Goal: Task Accomplishment & Management: Manage account settings

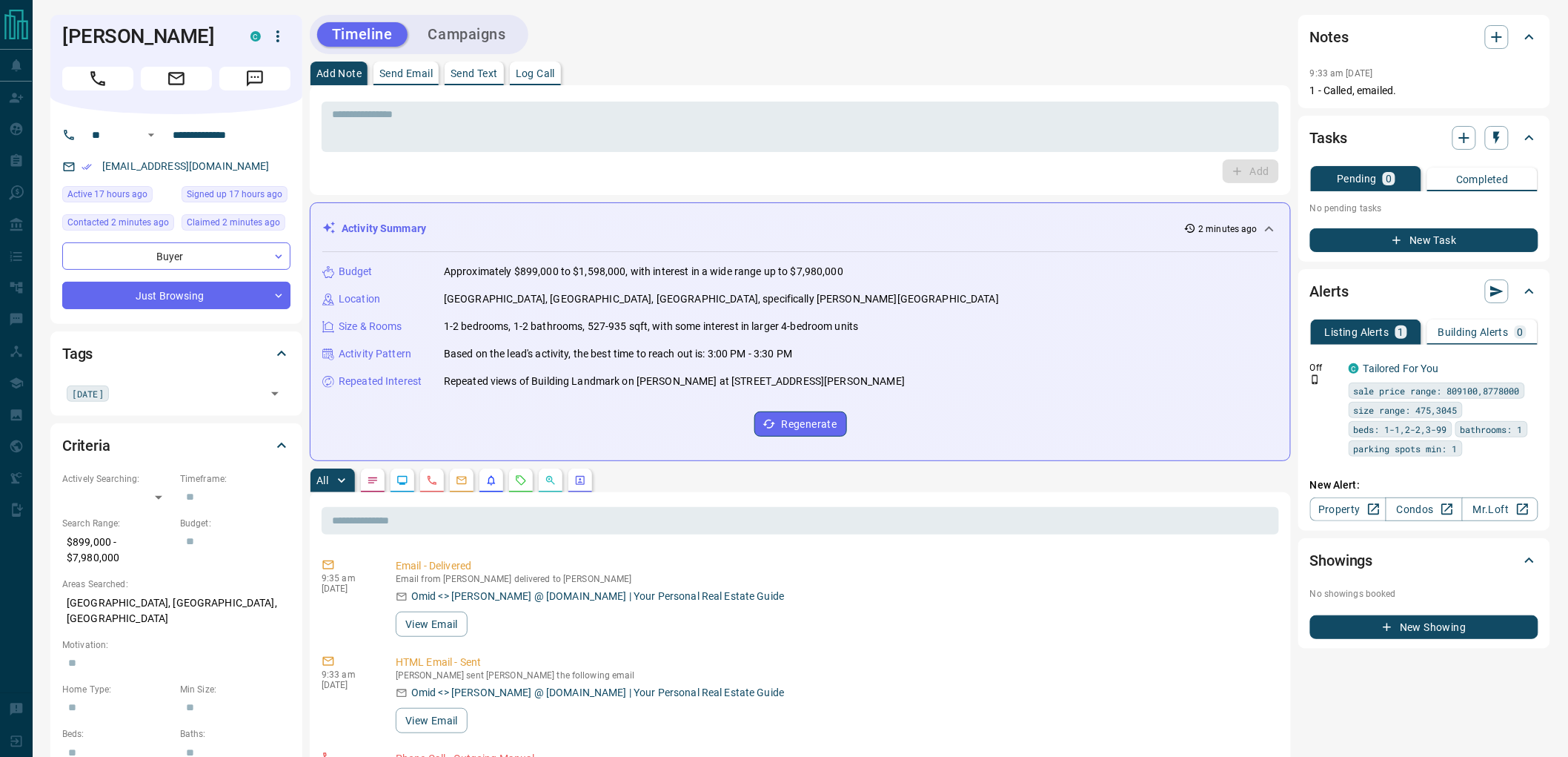
click at [481, 34] on button "Campaigns" at bounding box center [468, 34] width 108 height 25
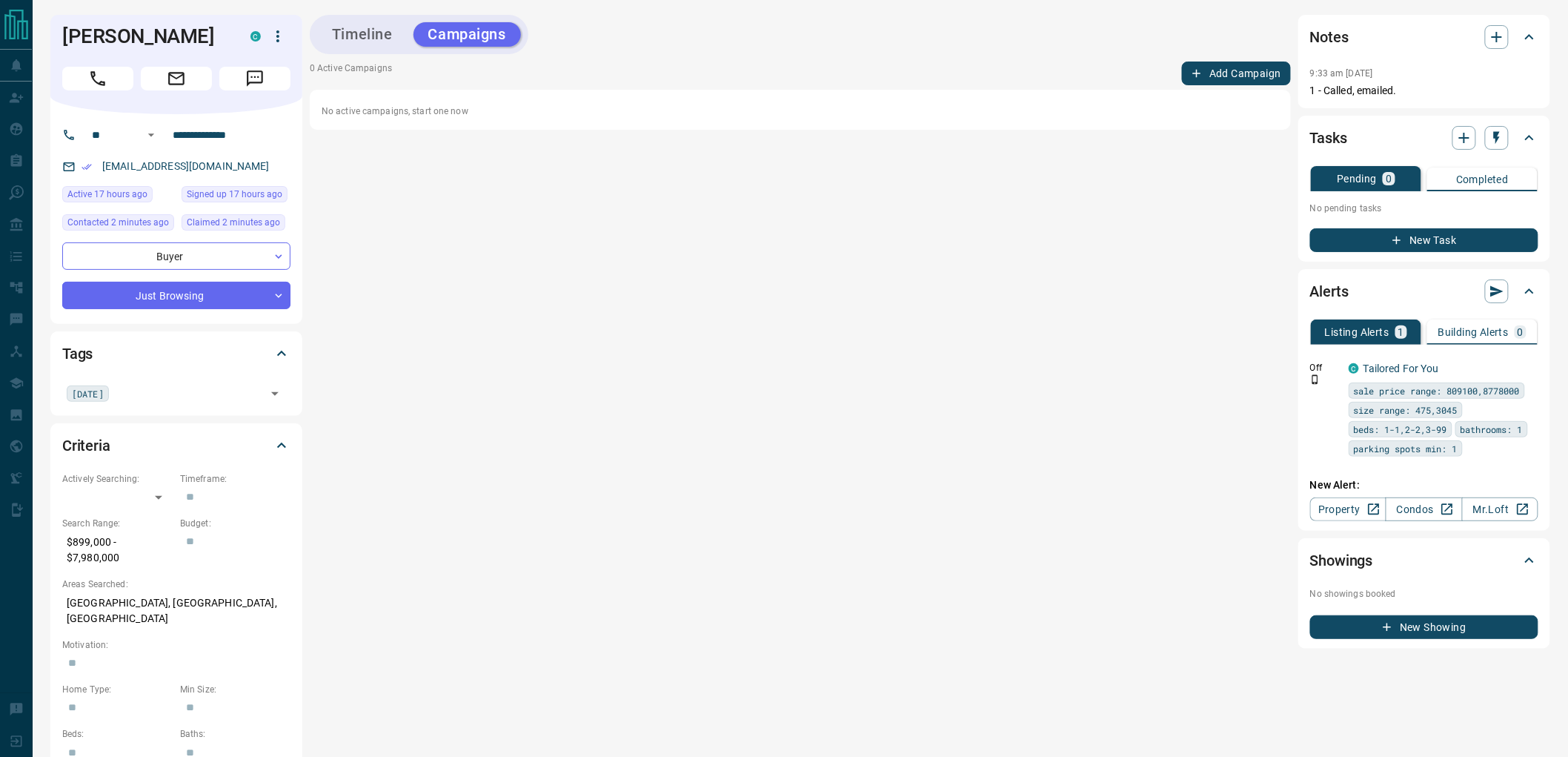
click at [1238, 72] on button "Add Campaign" at bounding box center [1235, 73] width 108 height 24
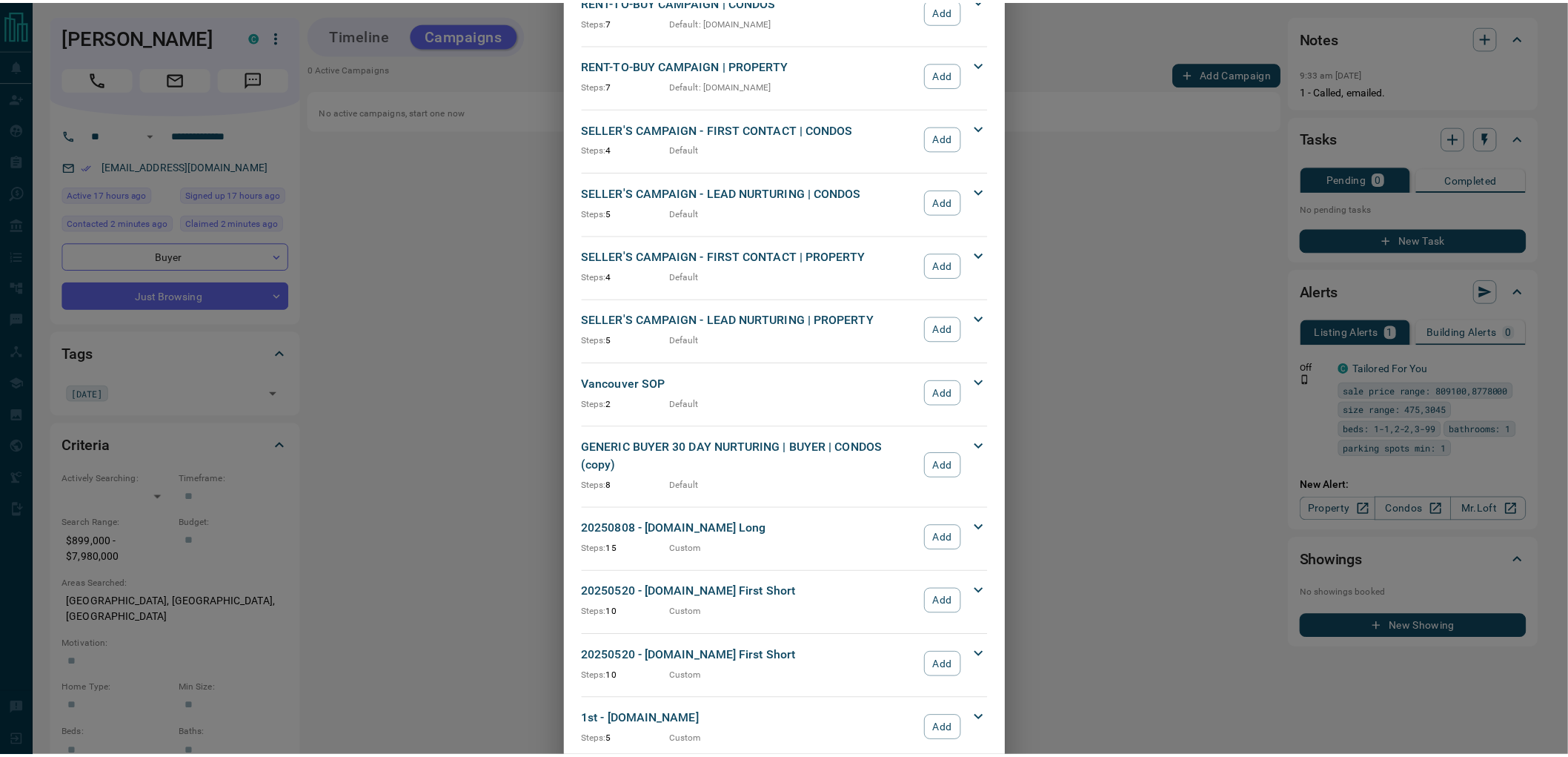
scroll to position [1227, 0]
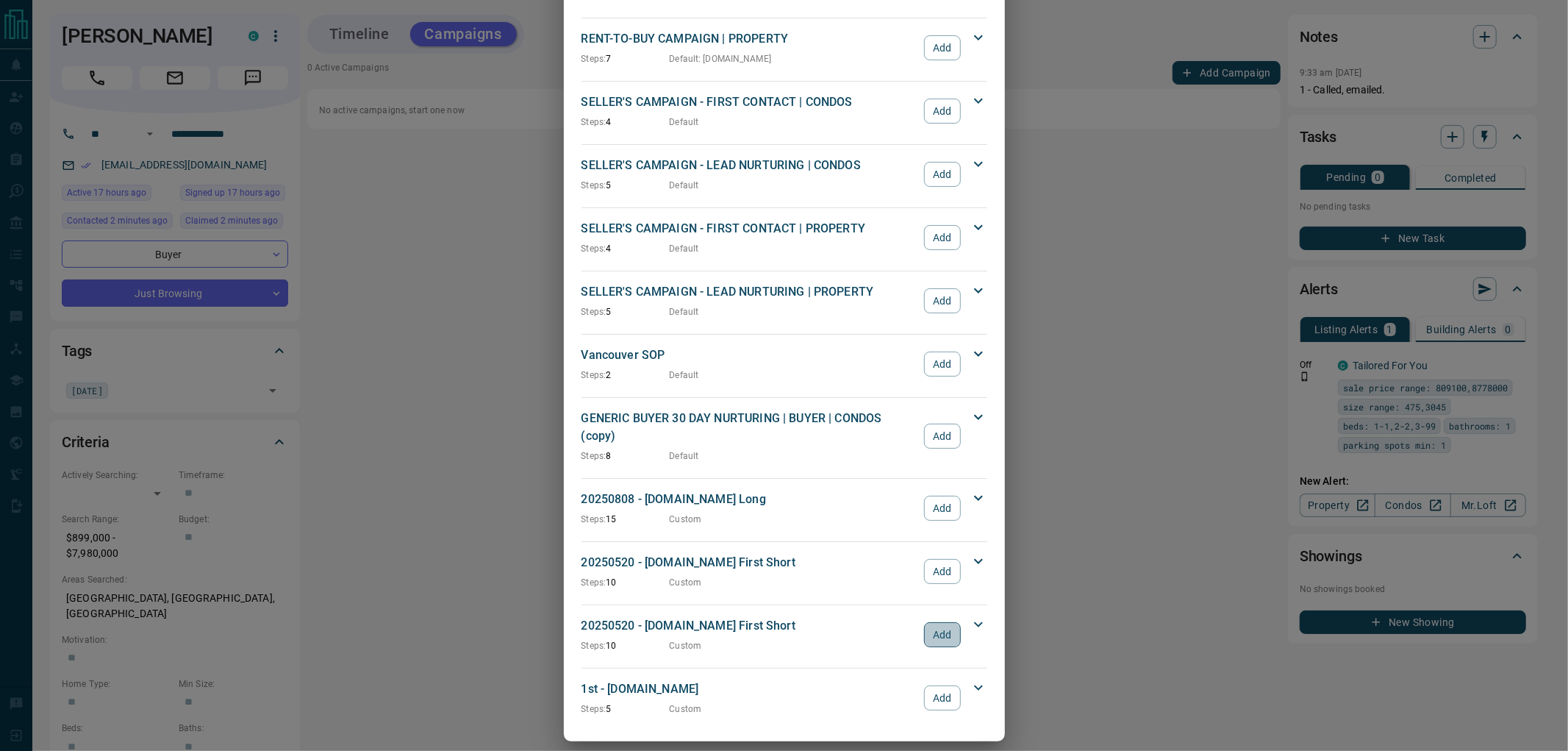
click at [945, 623] on button "Add" at bounding box center [942, 635] width 36 height 25
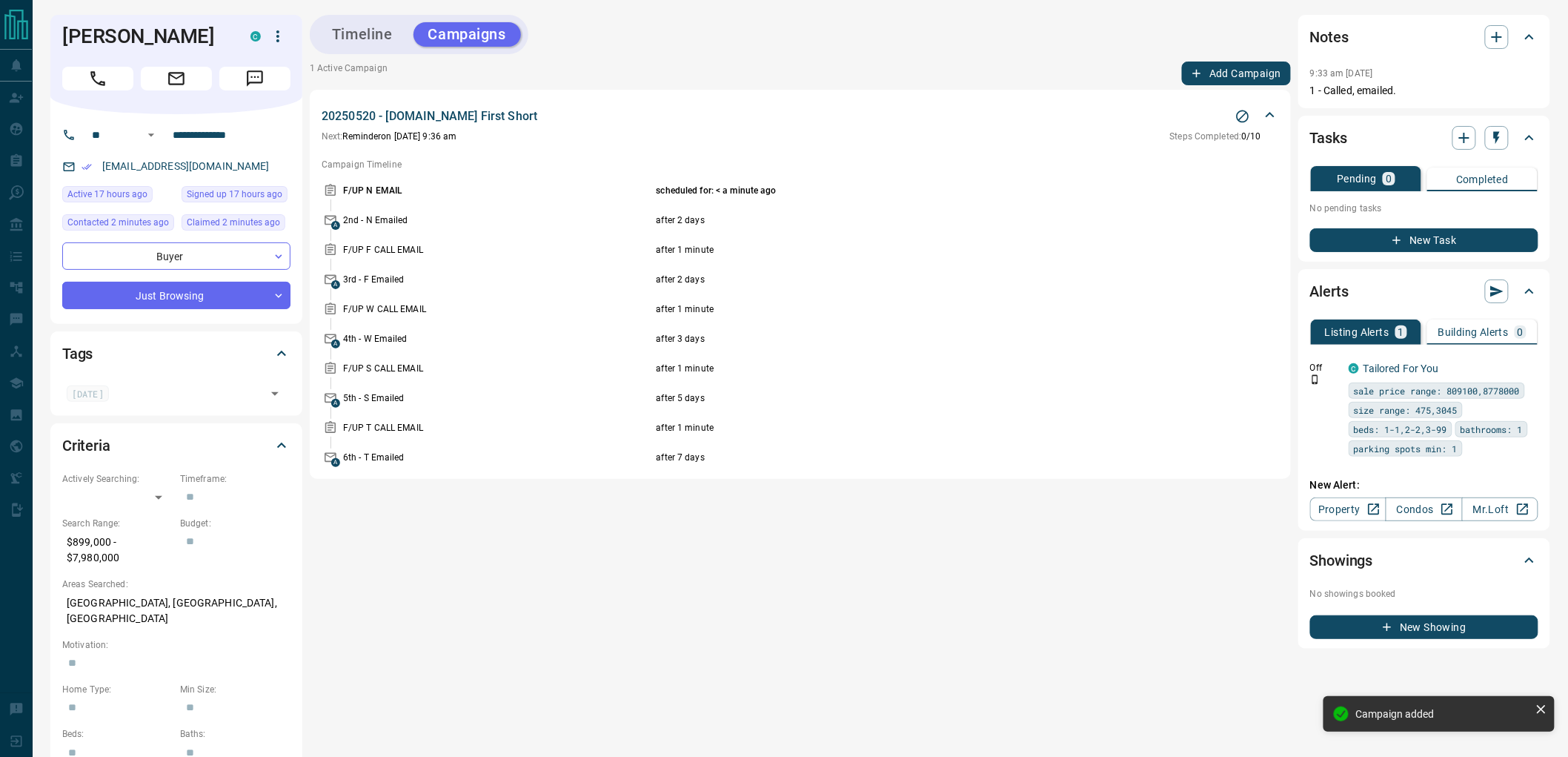
click at [1431, 242] on button "New Task" at bounding box center [1424, 240] width 228 height 24
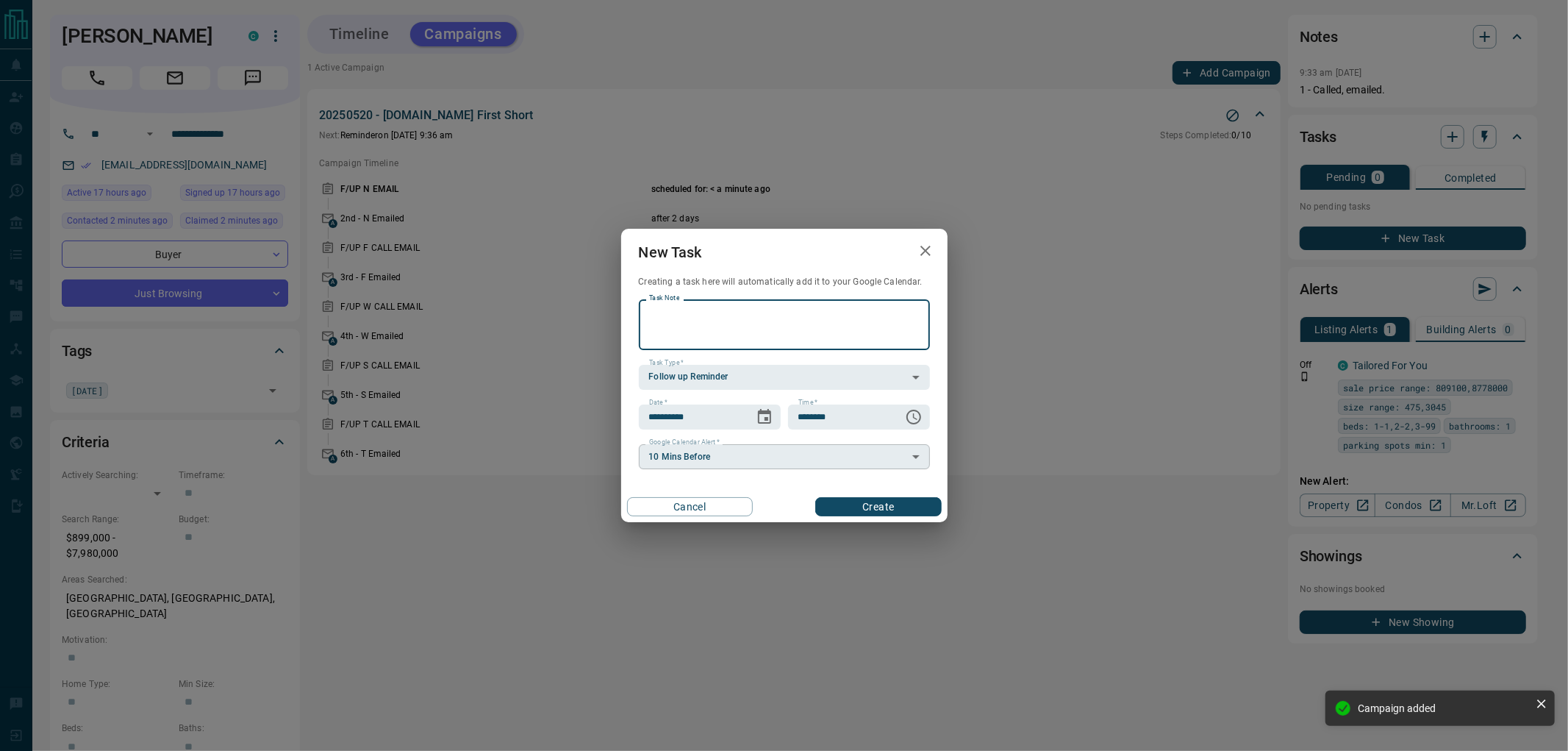
paste textarea "**********"
type textarea "**********"
click at [748, 419] on div "**********" at bounding box center [709, 417] width 142 height 25
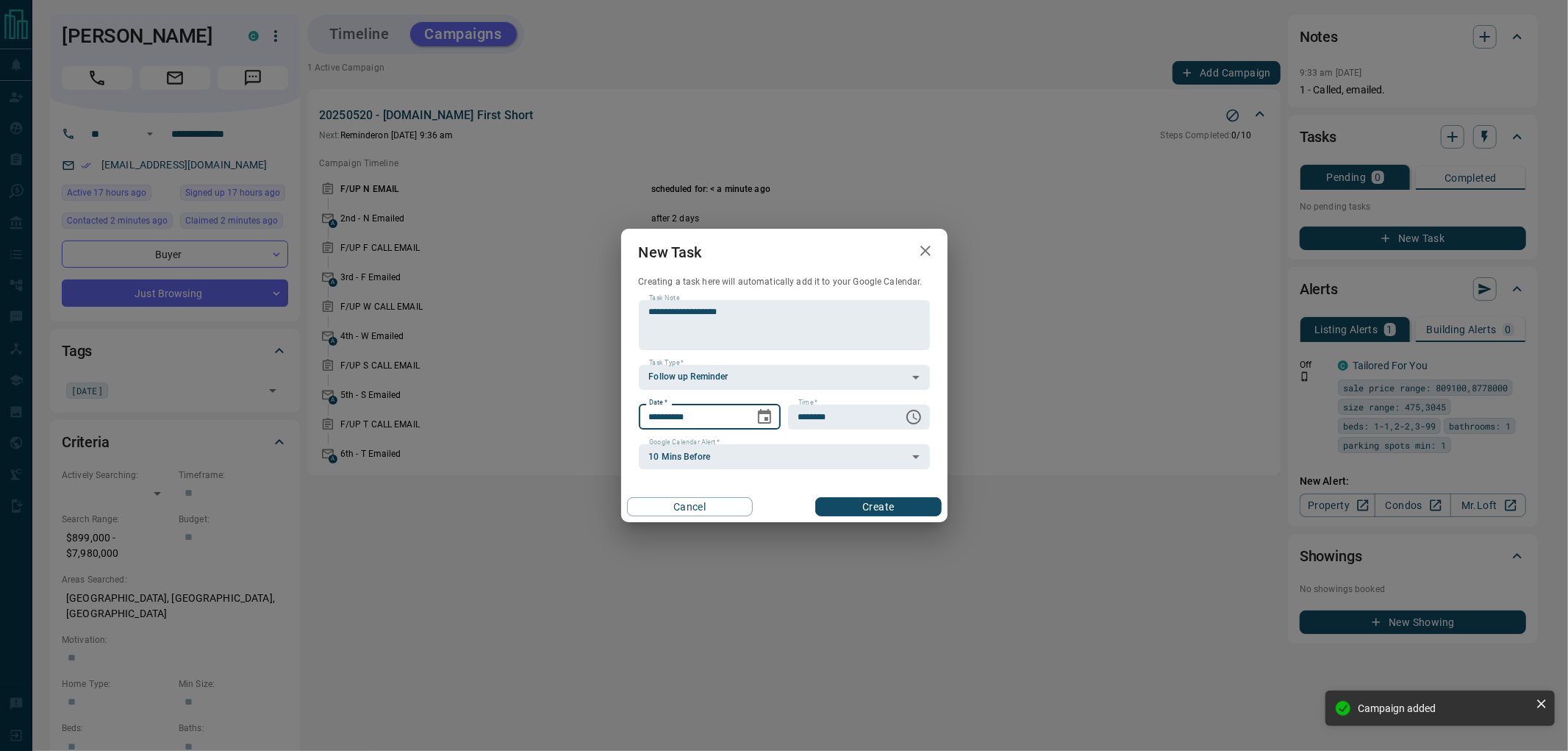
click at [758, 422] on icon "Choose date, selected date is Sep 14, 2025" at bounding box center [764, 416] width 14 height 14
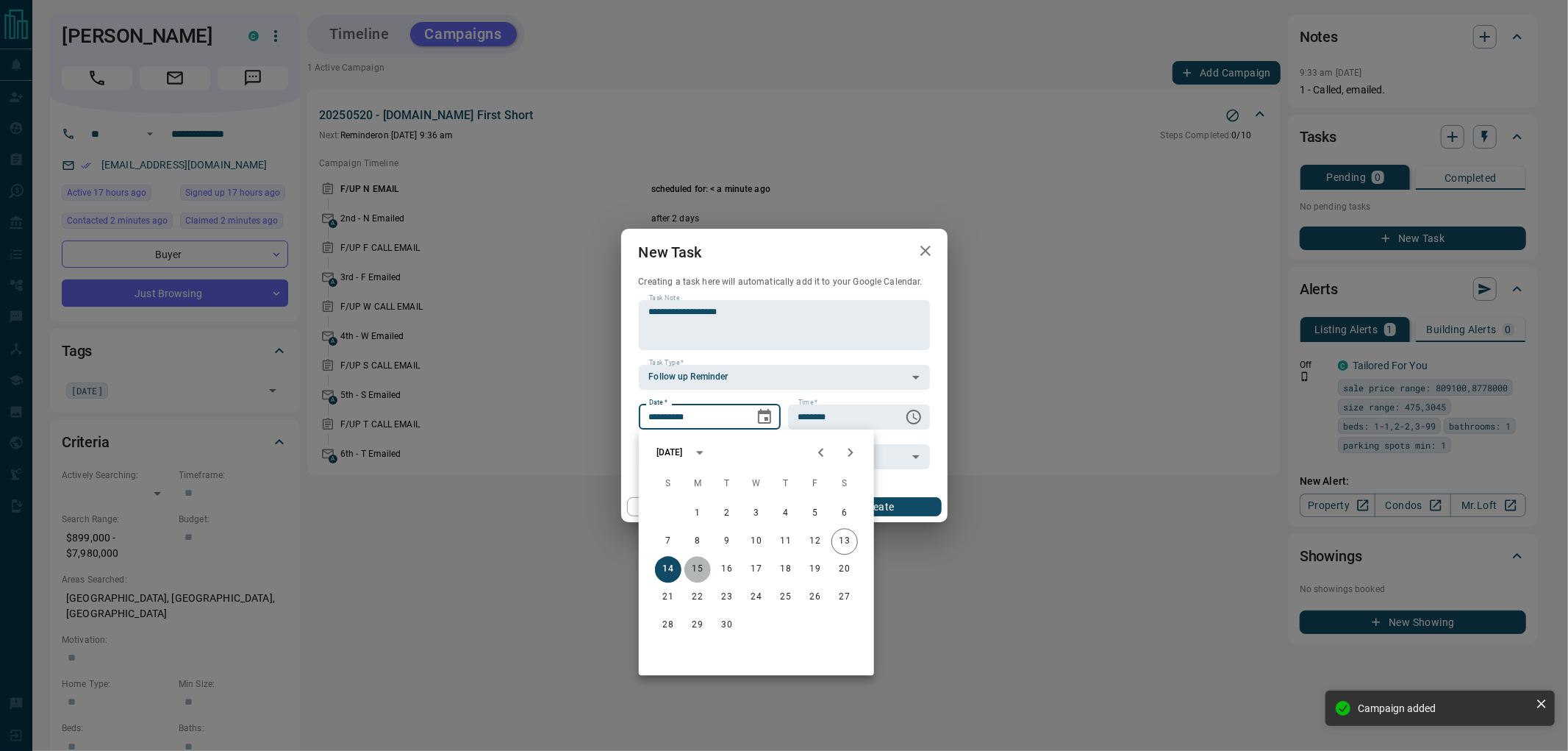
click at [693, 571] on button "15" at bounding box center [697, 568] width 26 height 26
type input "**********"
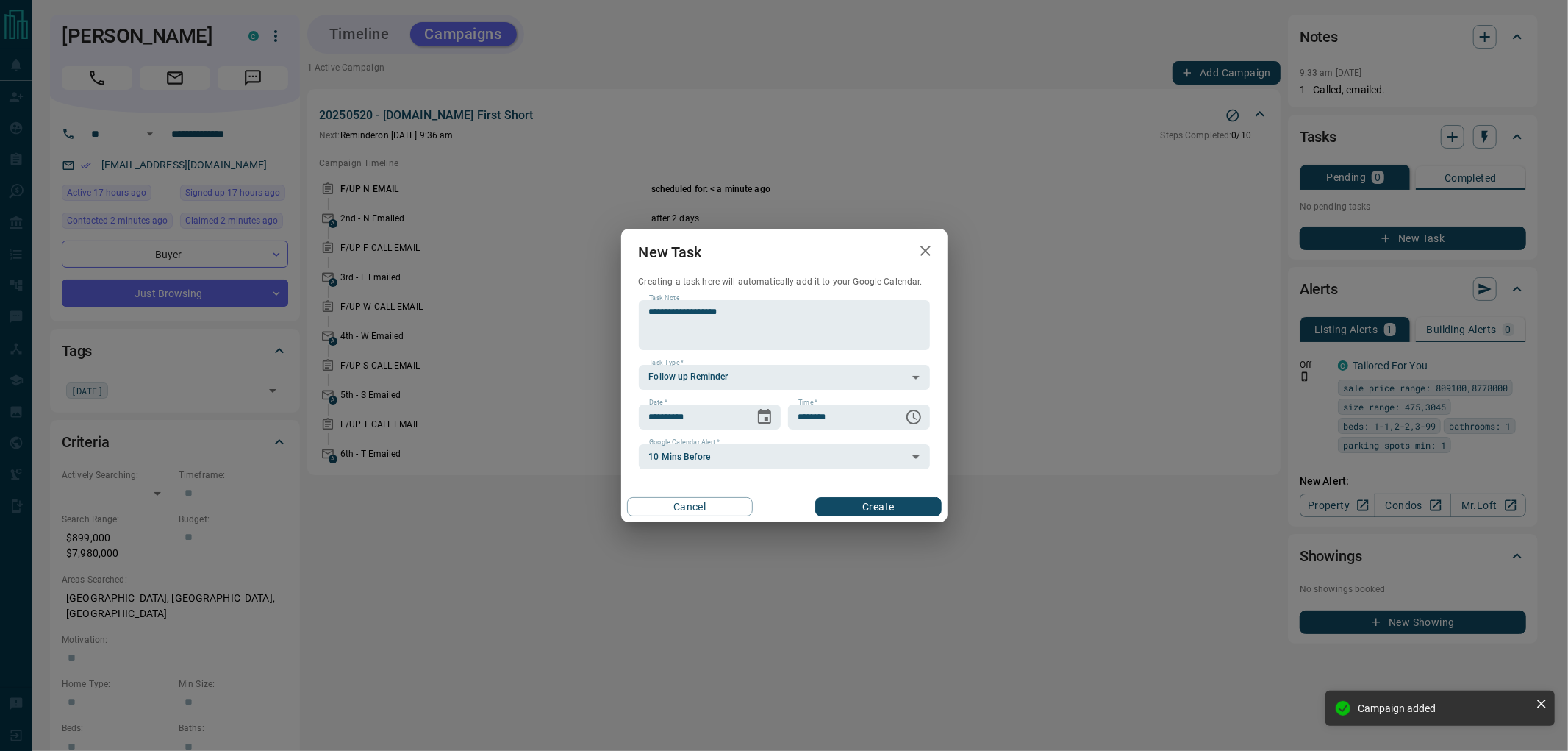
click at [869, 503] on button "Create" at bounding box center [877, 506] width 126 height 19
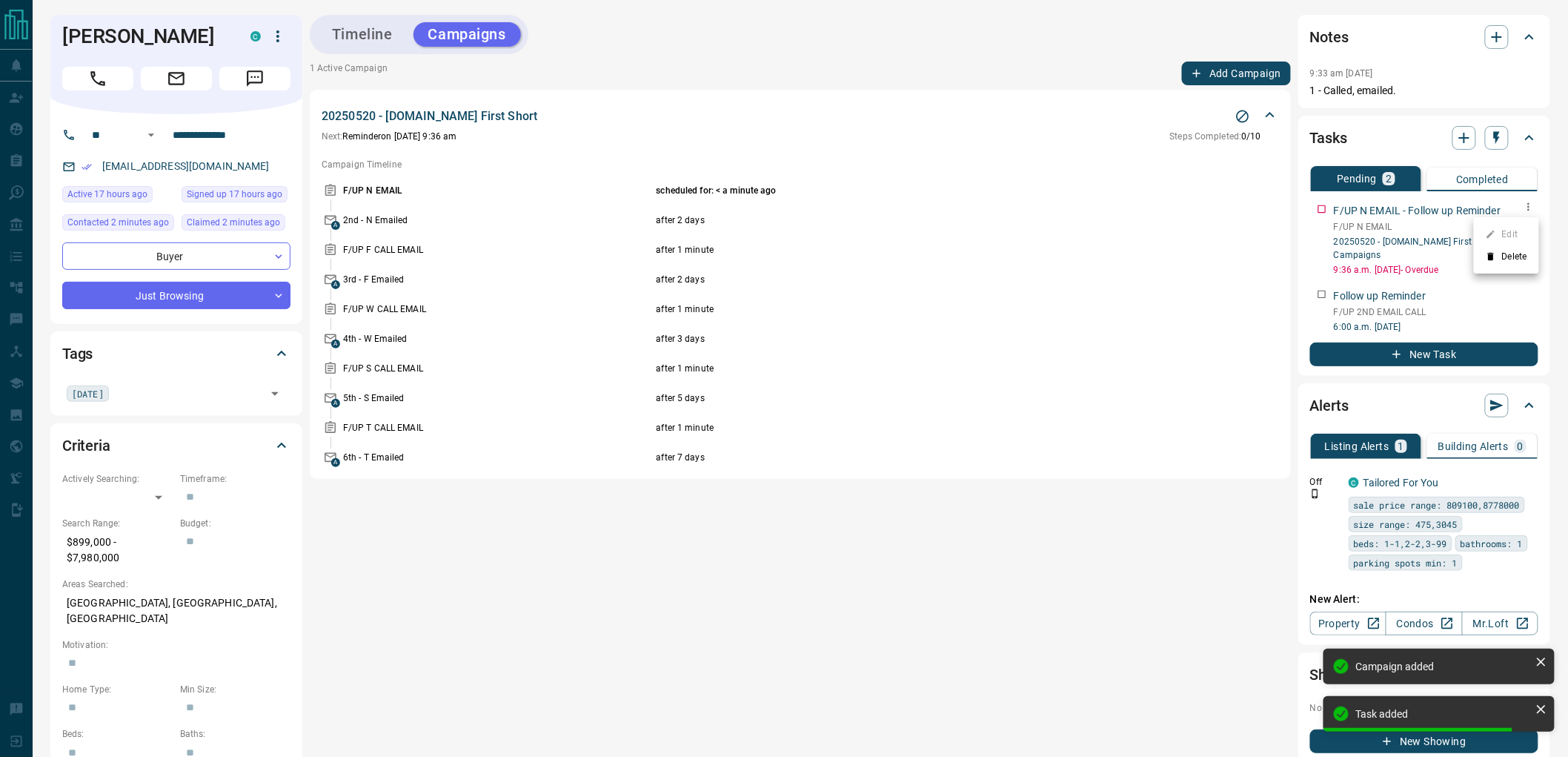
click at [1513, 254] on li "Delete" at bounding box center [1507, 256] width 66 height 22
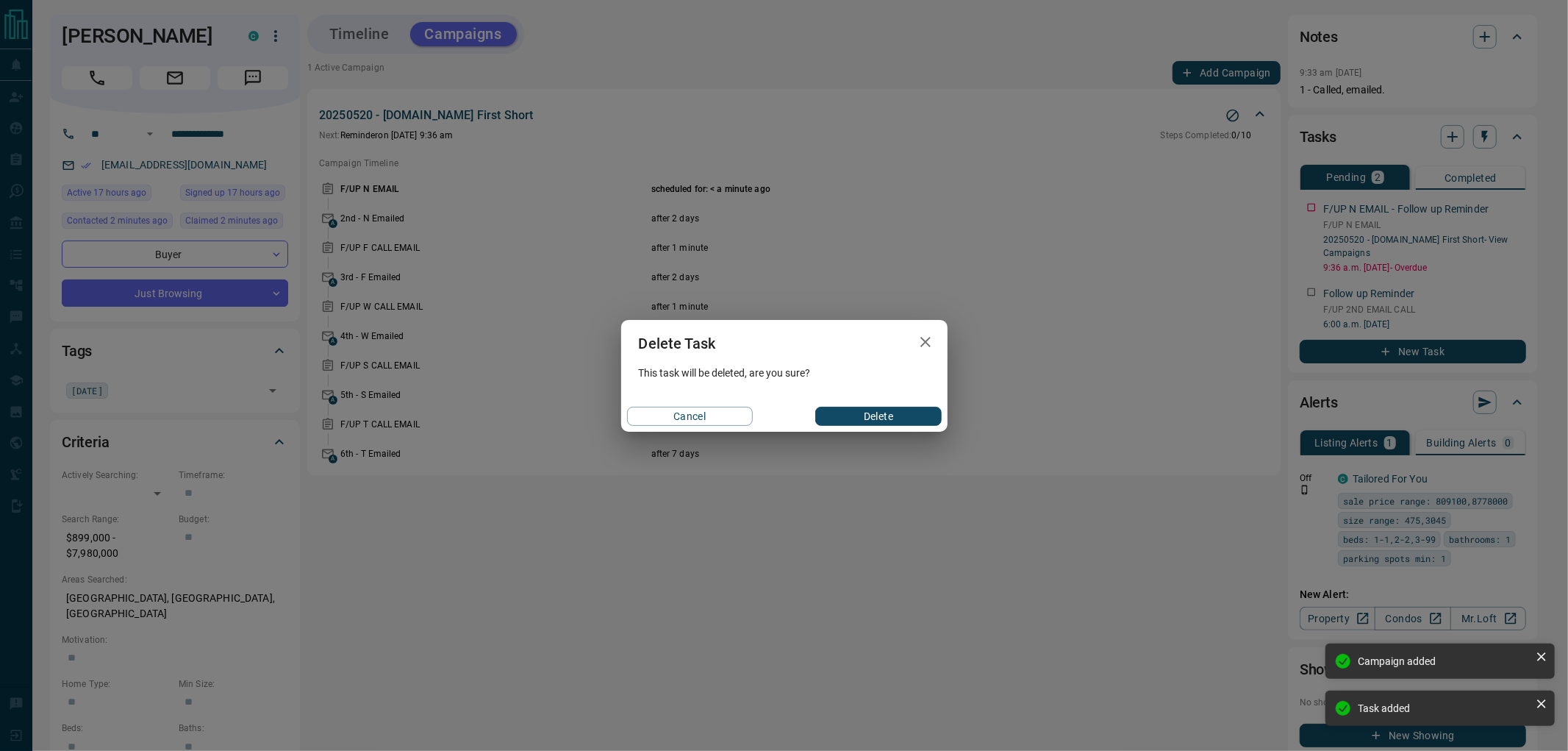
click at [912, 417] on button "Delete" at bounding box center [877, 415] width 126 height 19
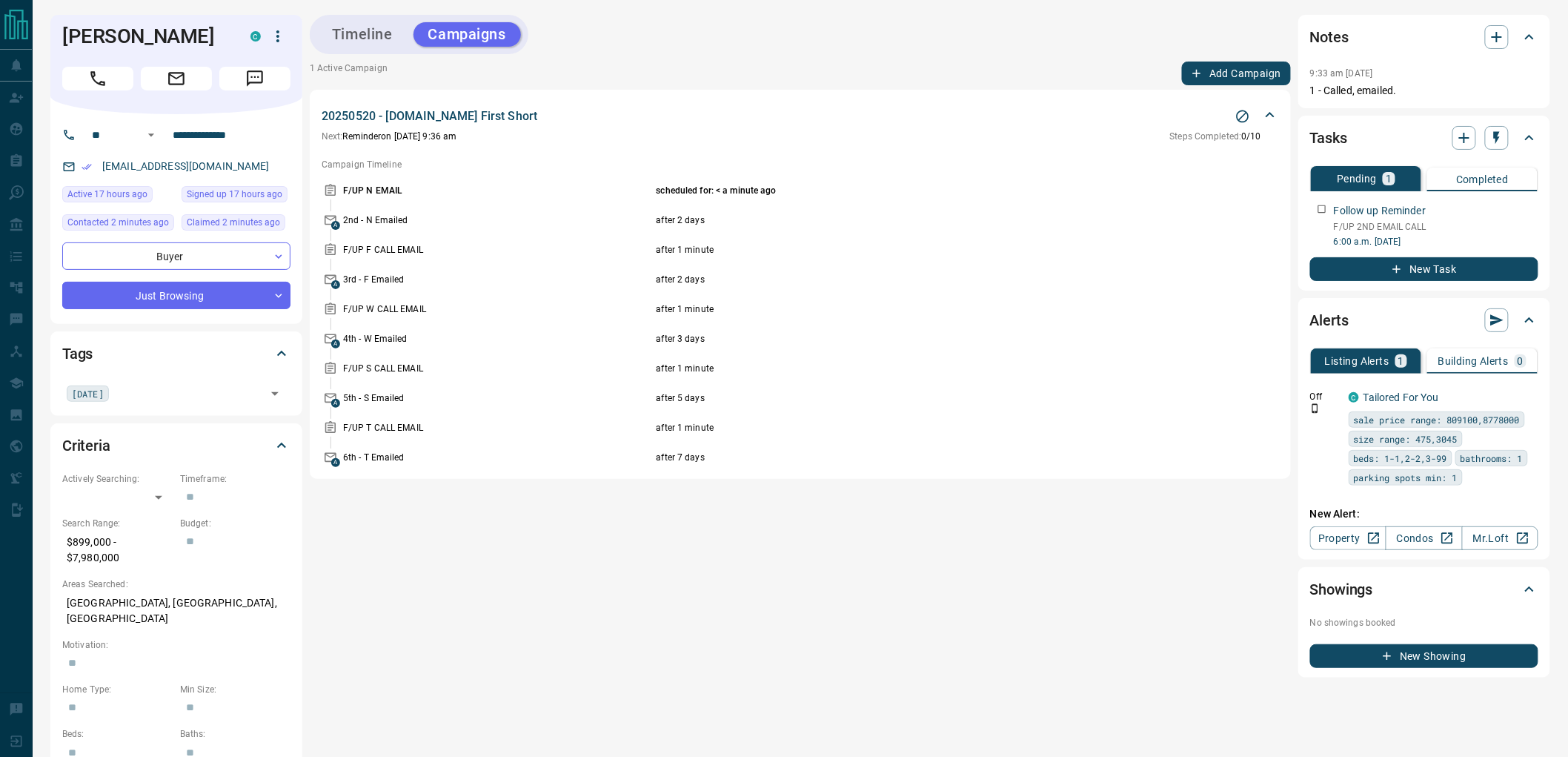
click at [374, 24] on button "Timeline" at bounding box center [362, 34] width 90 height 25
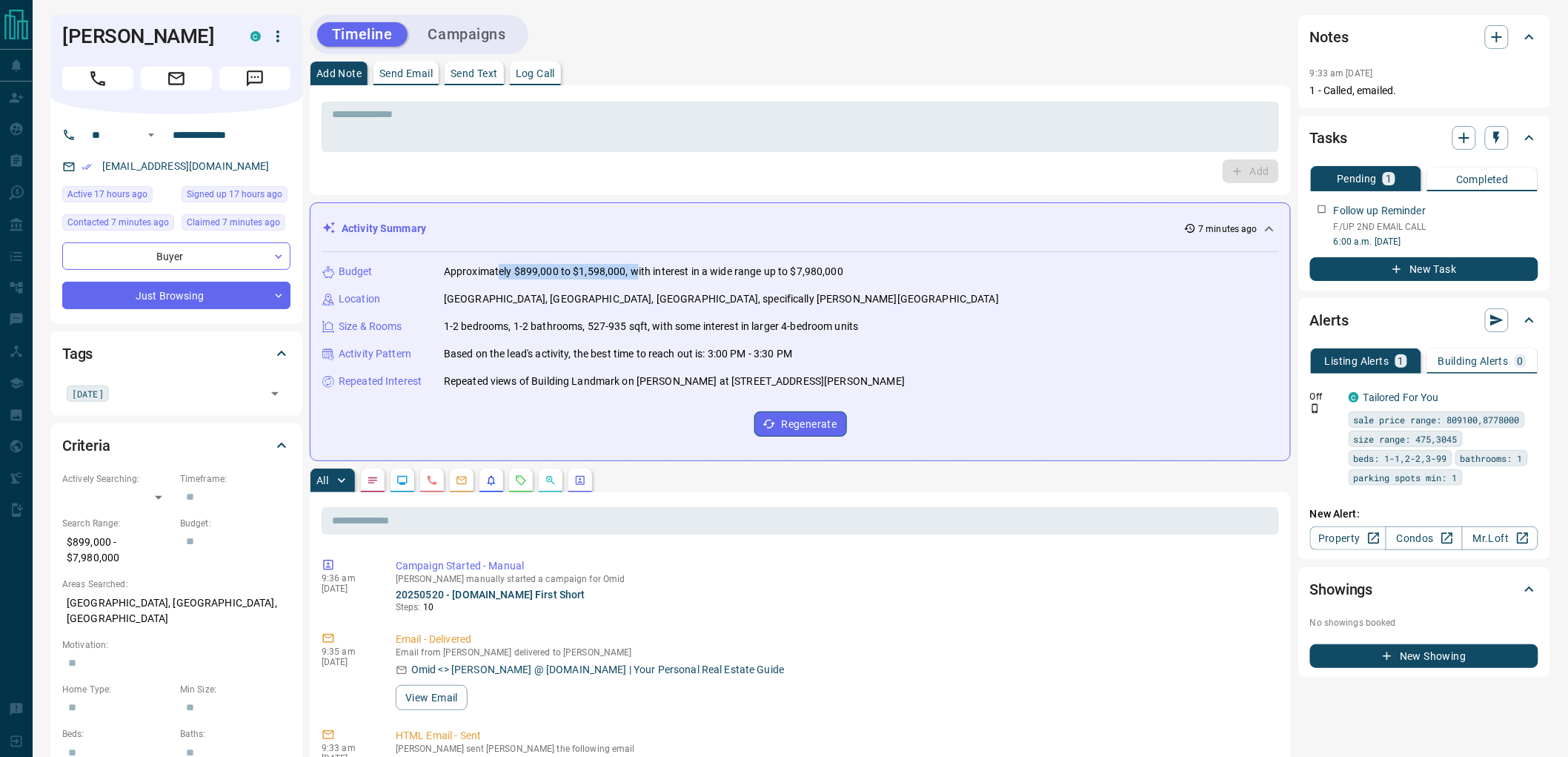
drag, startPoint x: 601, startPoint y: 273, endPoint x: 638, endPoint y: 271, distance: 37.1
click at [638, 271] on p "Approximately $899,000 to $1,598,000, with interest in a wide range up to $7,98…" at bounding box center [644, 271] width 399 height 16
drag, startPoint x: 639, startPoint y: 271, endPoint x: 734, endPoint y: 294, distance: 97.7
click at [640, 271] on p "Approximately $899,000 to $1,598,000, with interest in a wide range up to $7,98…" at bounding box center [644, 271] width 399 height 16
drag, startPoint x: 464, startPoint y: 321, endPoint x: 609, endPoint y: 321, distance: 145.0
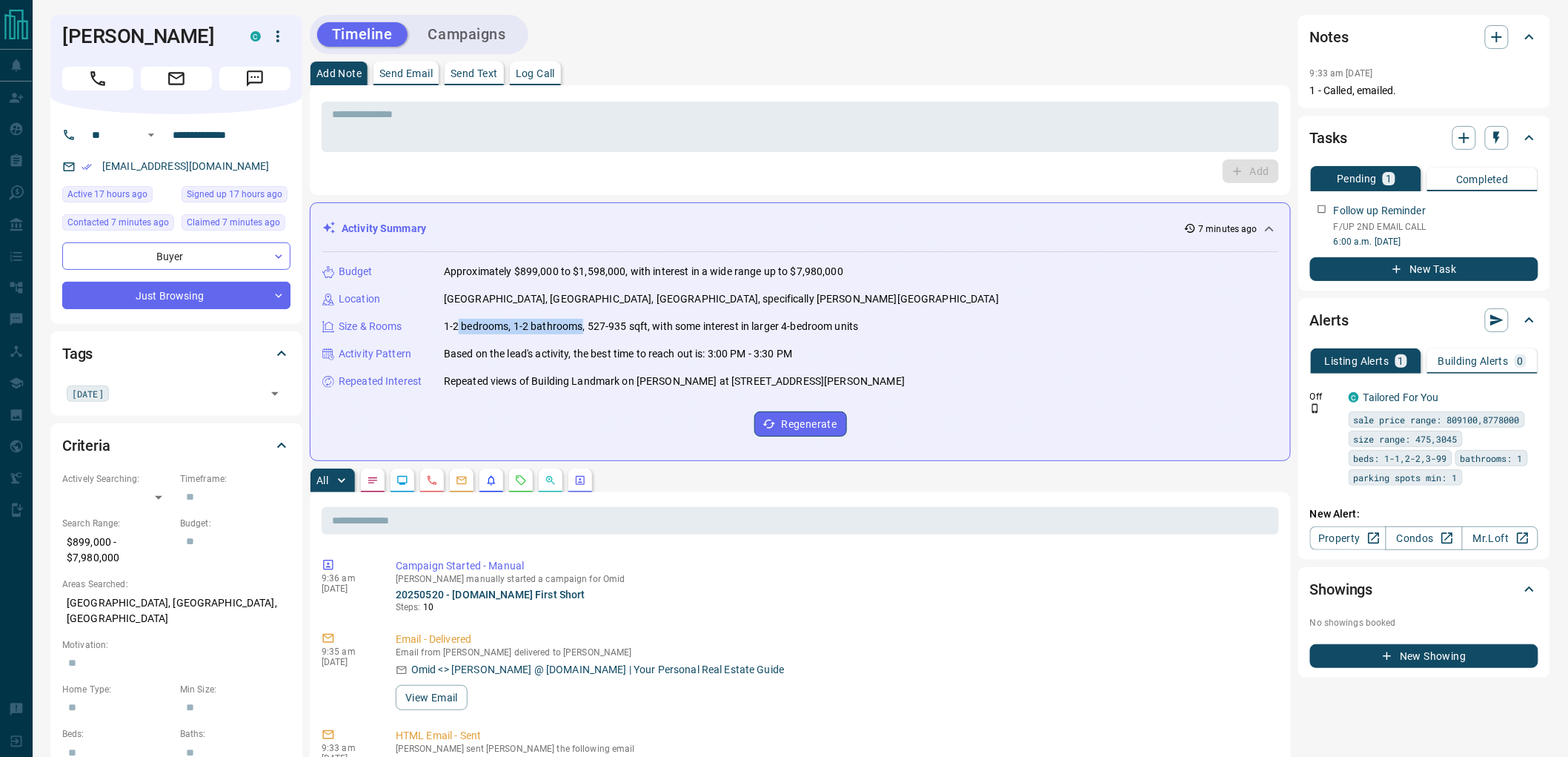
click at [604, 322] on p "1-2 bedrooms, 1-2 bathrooms, 527-935 sqft, with some interest in larger 4-bedro…" at bounding box center [651, 326] width 414 height 16
click at [612, 320] on p "1-2 bedrooms, 1-2 bathrooms, 527-935 sqft, with some interest in larger 4-bedro…" at bounding box center [651, 326] width 414 height 16
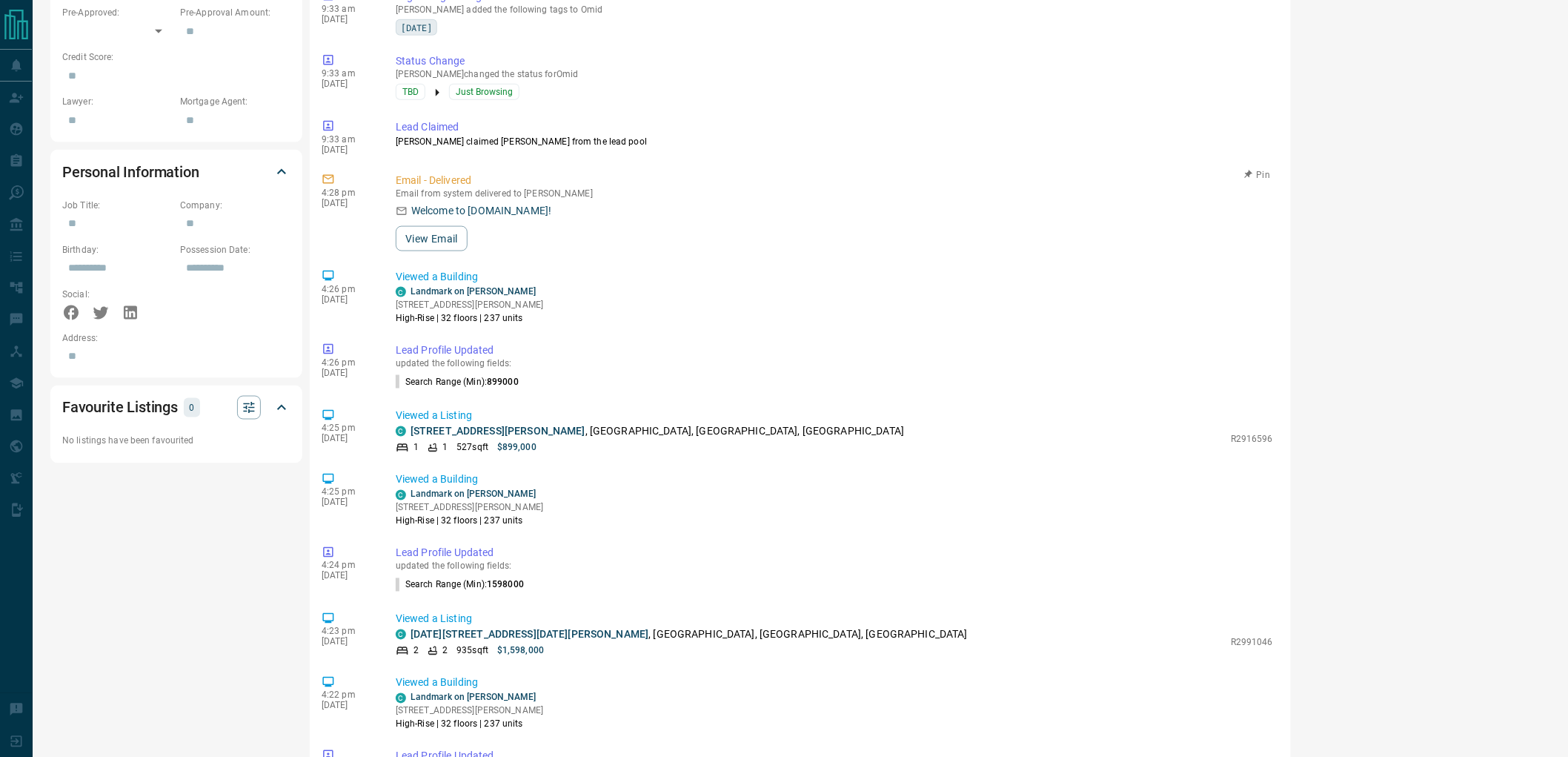
scroll to position [329, 0]
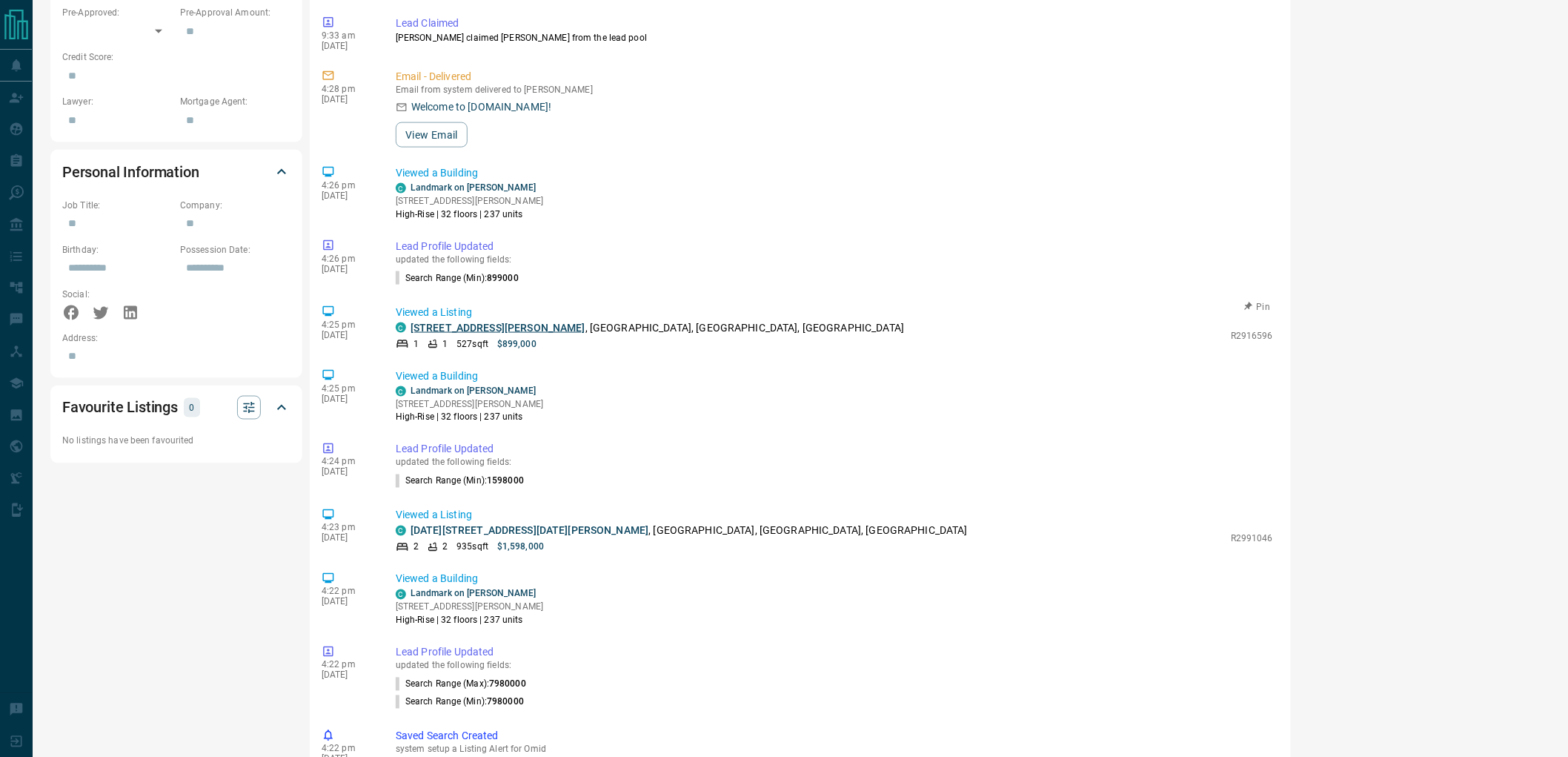
click at [483, 331] on link "[STREET_ADDRESS][PERSON_NAME]" at bounding box center [498, 327] width 175 height 12
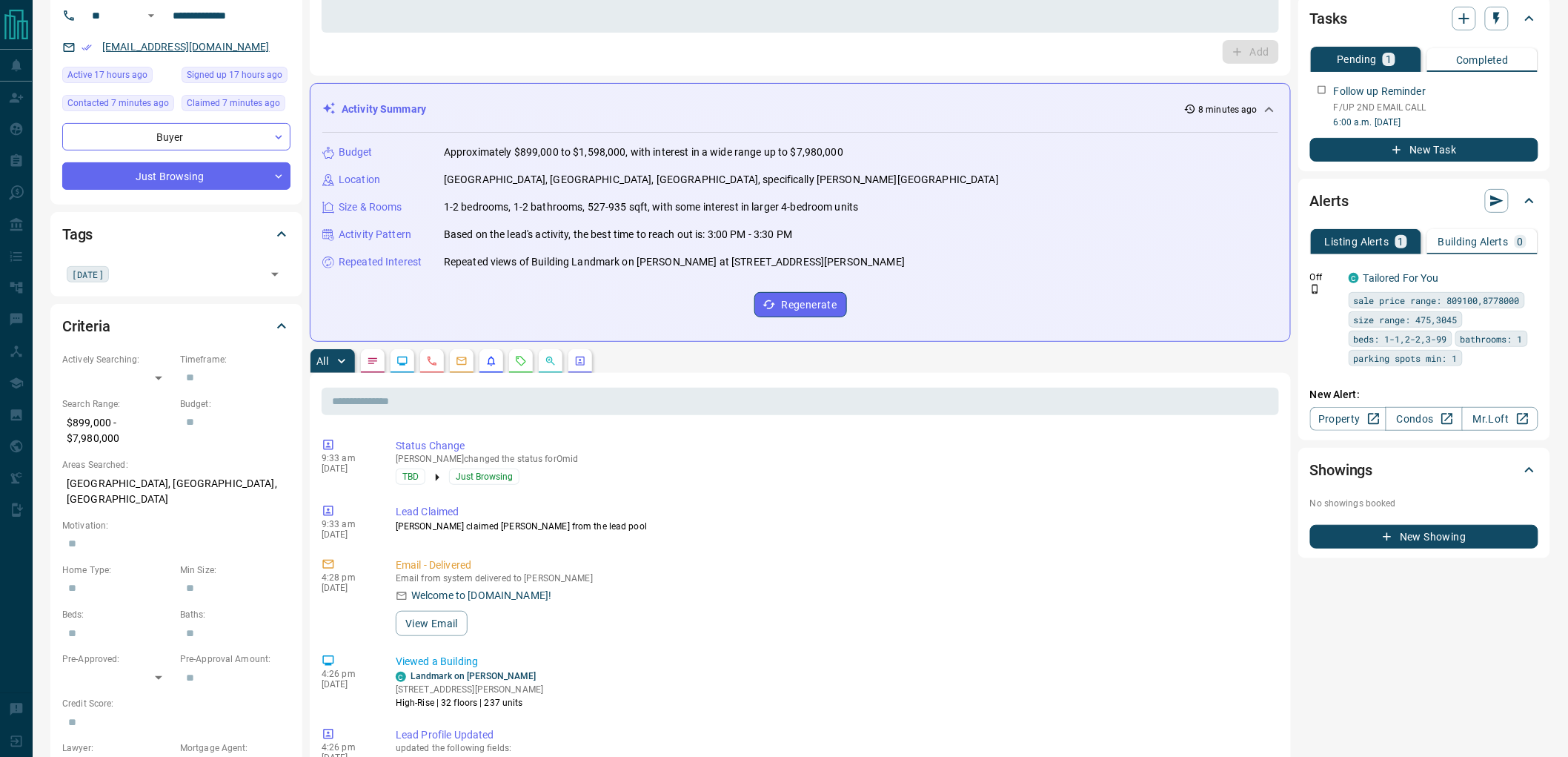
scroll to position [0, 0]
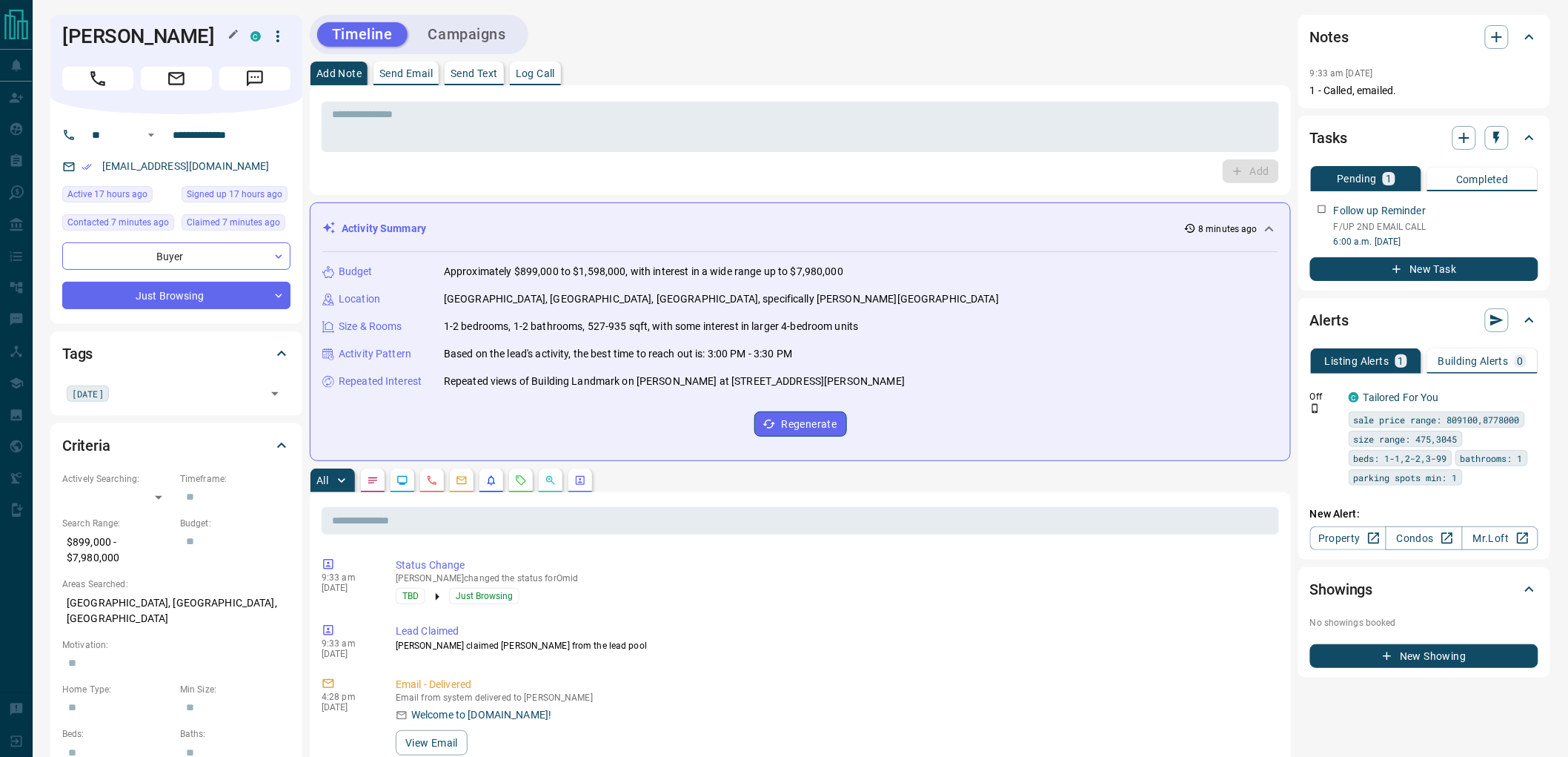
click at [78, 38] on h1 "[PERSON_NAME]" at bounding box center [145, 36] width 166 height 24
drag, startPoint x: 78, startPoint y: 38, endPoint x: 139, endPoint y: 36, distance: 61.0
click at [139, 36] on h1 "[PERSON_NAME]" at bounding box center [145, 36] width 166 height 24
copy h1 "[PERSON_NAME]"
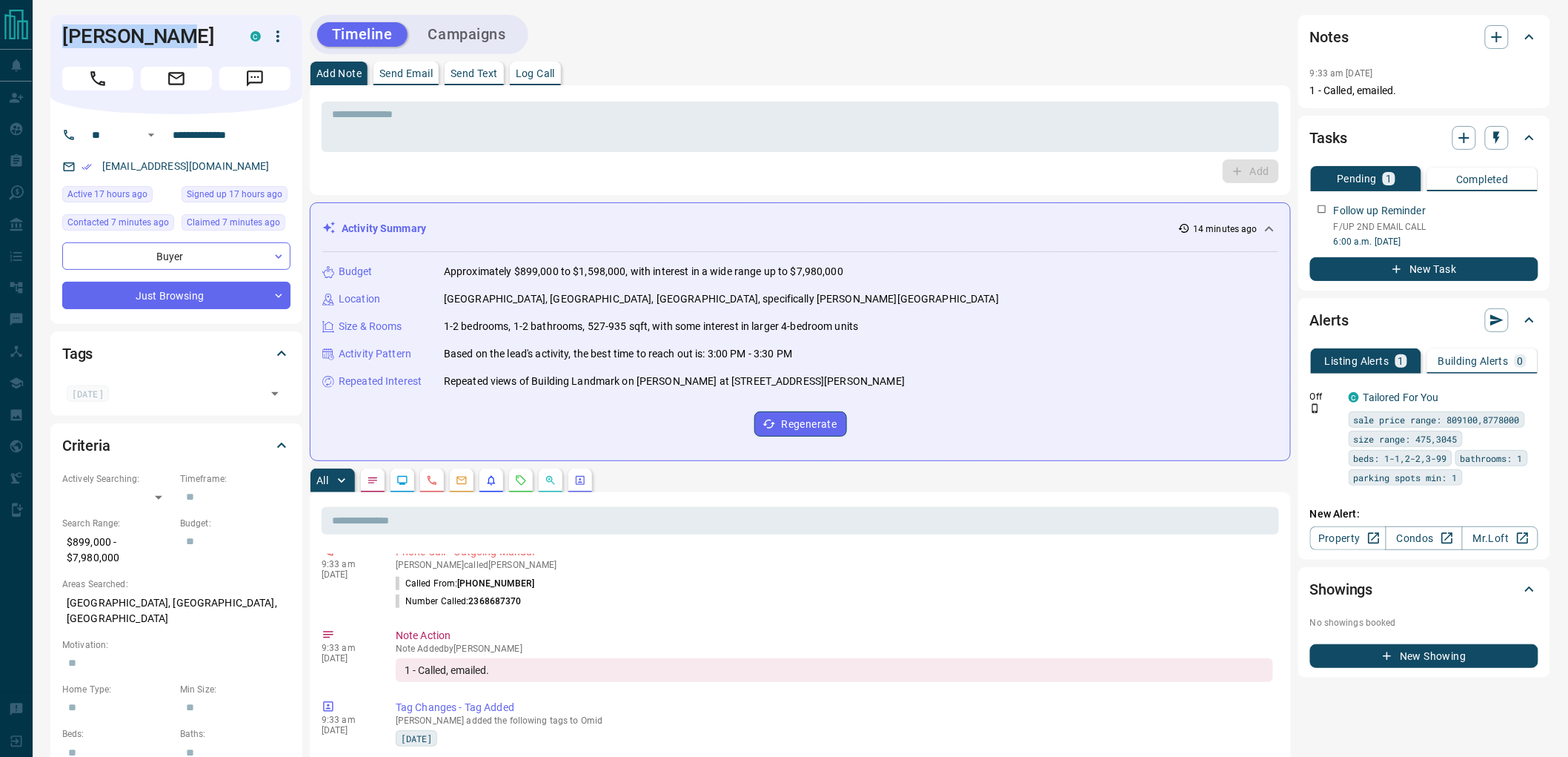
scroll to position [713, 0]
